Goal: Check status

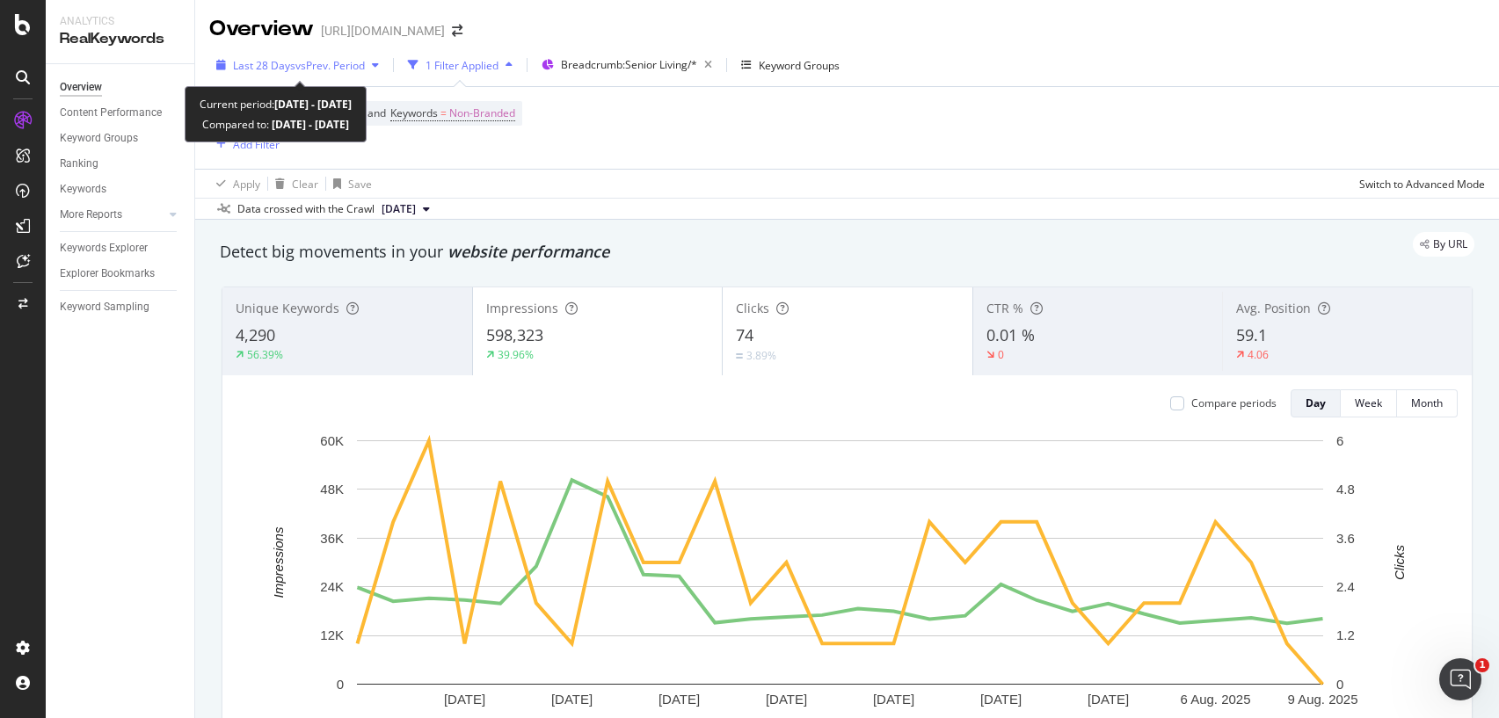
click at [254, 60] on span "Last 28 Days" at bounding box center [264, 65] width 62 height 15
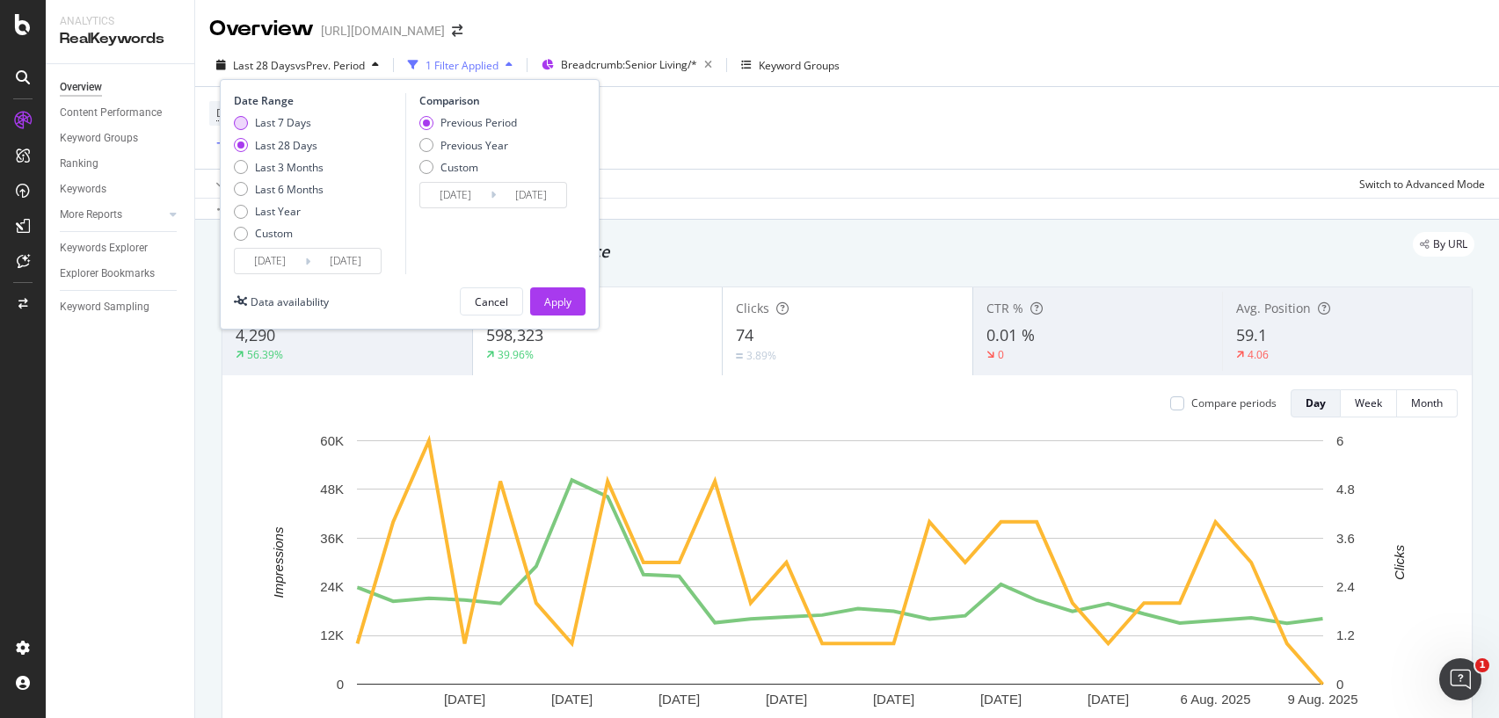
click at [287, 126] on div "Last 7 Days" at bounding box center [283, 122] width 56 height 15
type input "[DATE]"
click at [536, 305] on button "Apply" at bounding box center [557, 302] width 55 height 28
